Goal: Entertainment & Leisure: Consume media (video, audio)

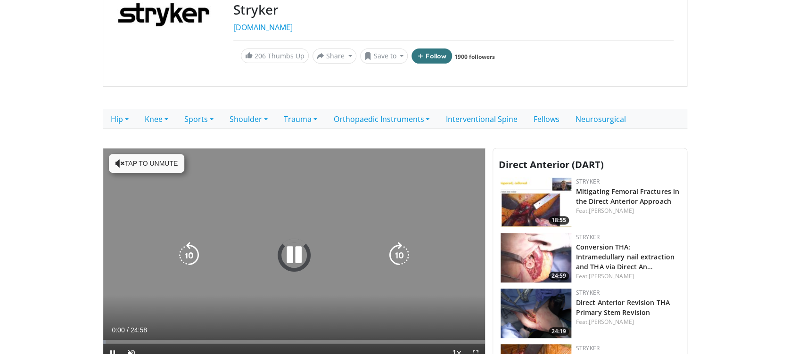
scroll to position [125, 0]
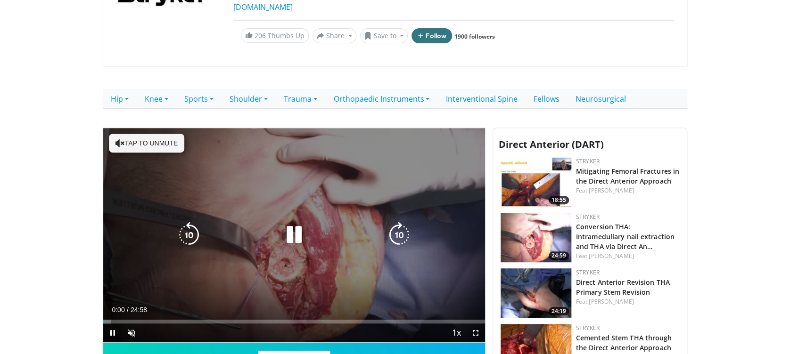
click at [289, 230] on icon "Video Player" at bounding box center [294, 235] width 26 height 26
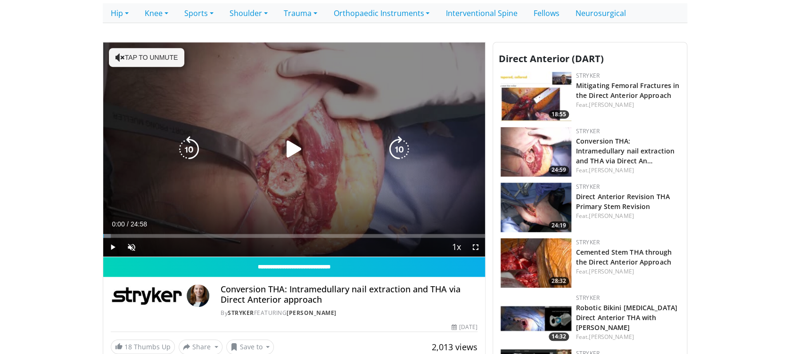
scroll to position [251, 0]
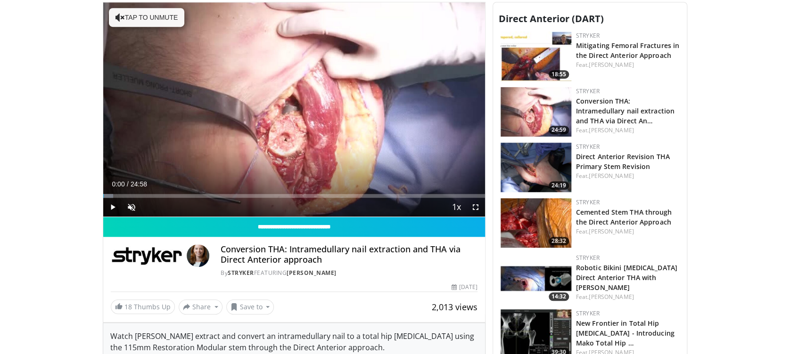
drag, startPoint x: 242, startPoint y: 6, endPoint x: 49, endPoint y: 85, distance: 208.8
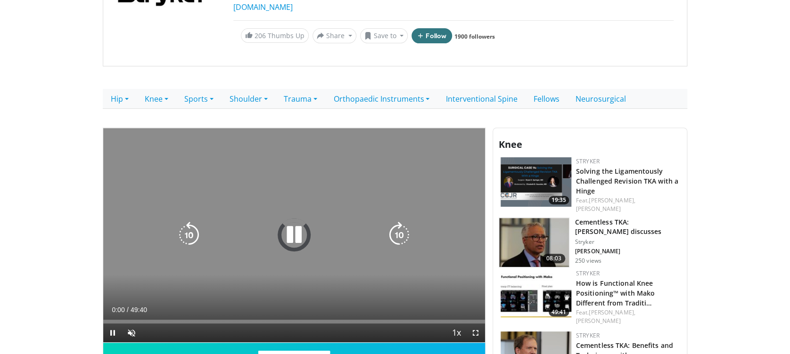
click at [294, 233] on icon "Video Player" at bounding box center [294, 235] width 26 height 26
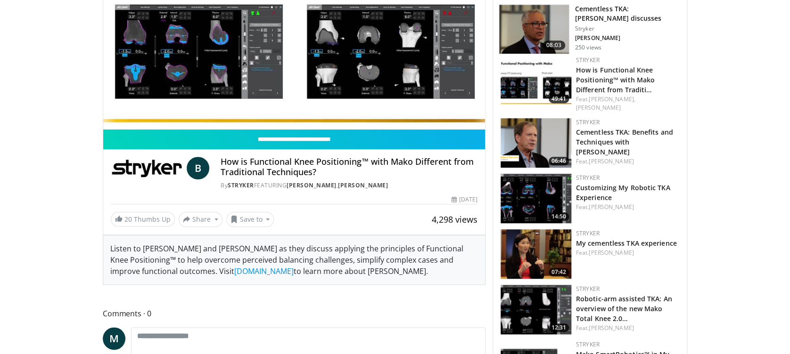
scroll to position [314, 0]
